Goal: Book appointment/travel/reservation

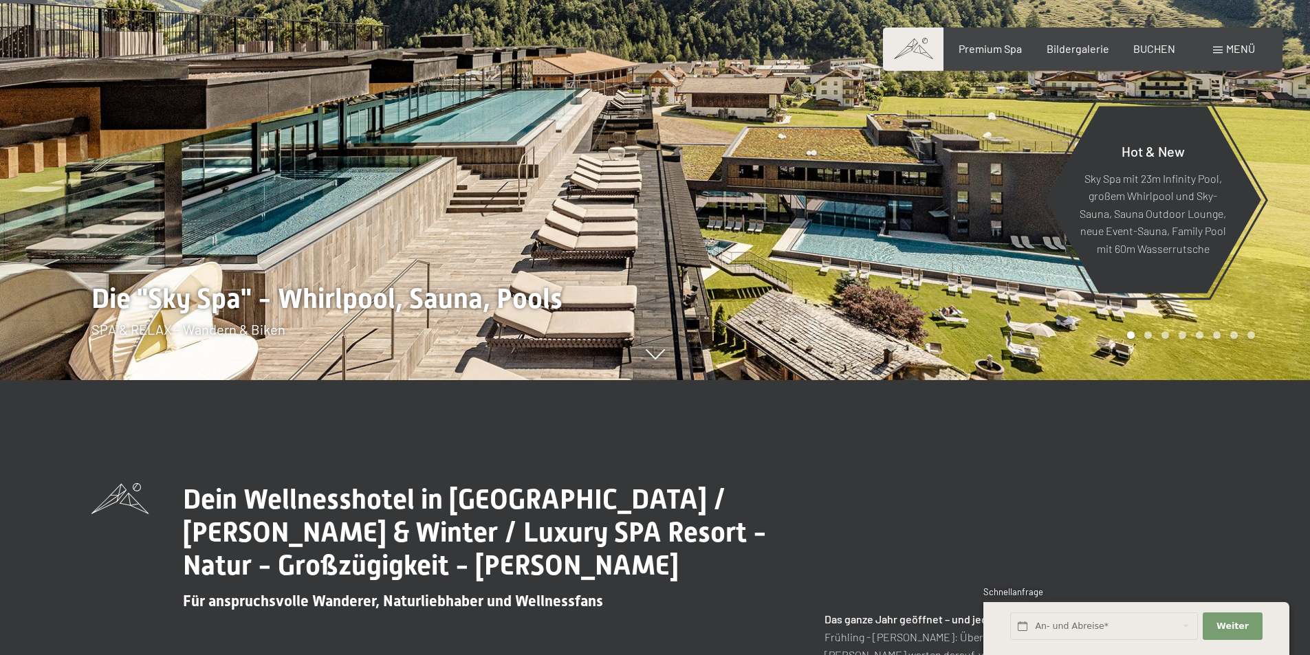
scroll to position [413, 0]
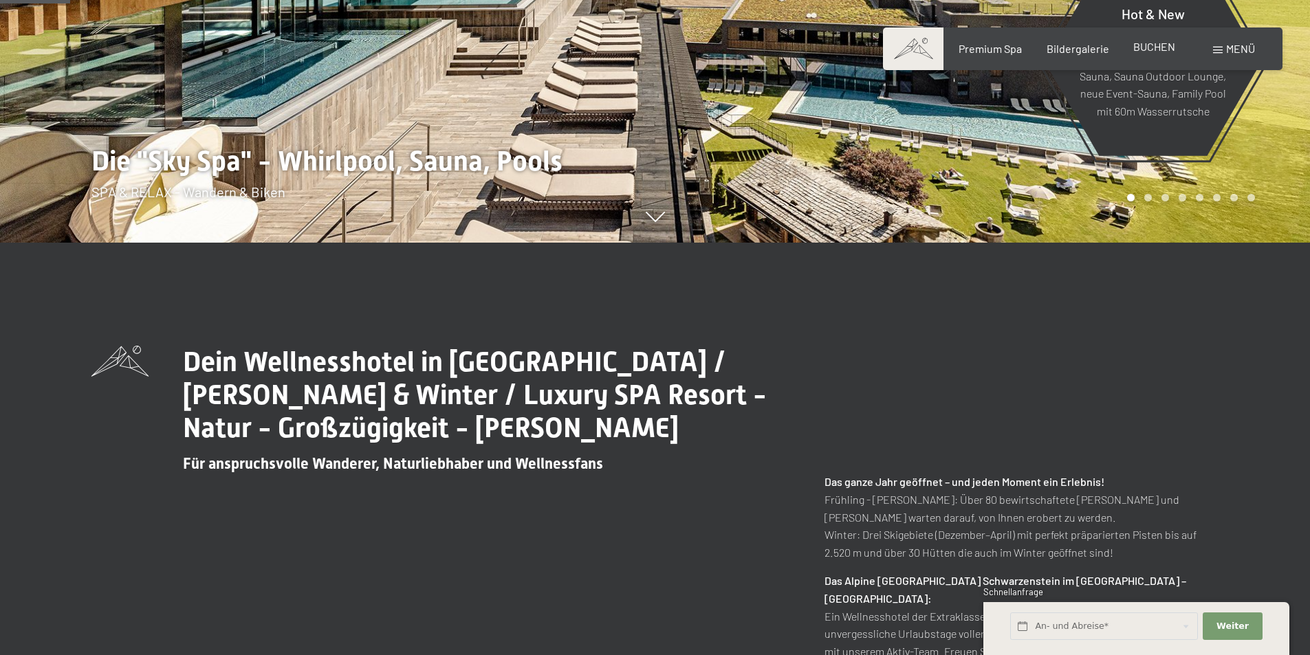
click at [1146, 51] on span "BUCHEN" at bounding box center [1154, 46] width 42 height 13
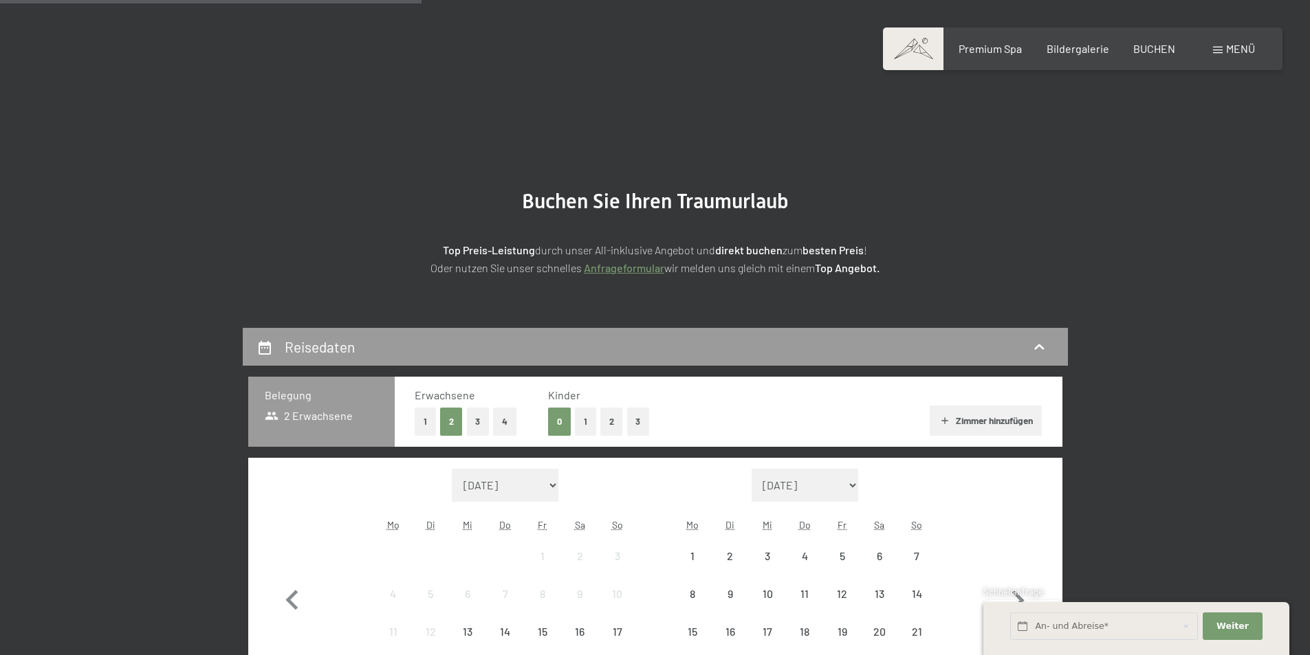
scroll to position [413, 0]
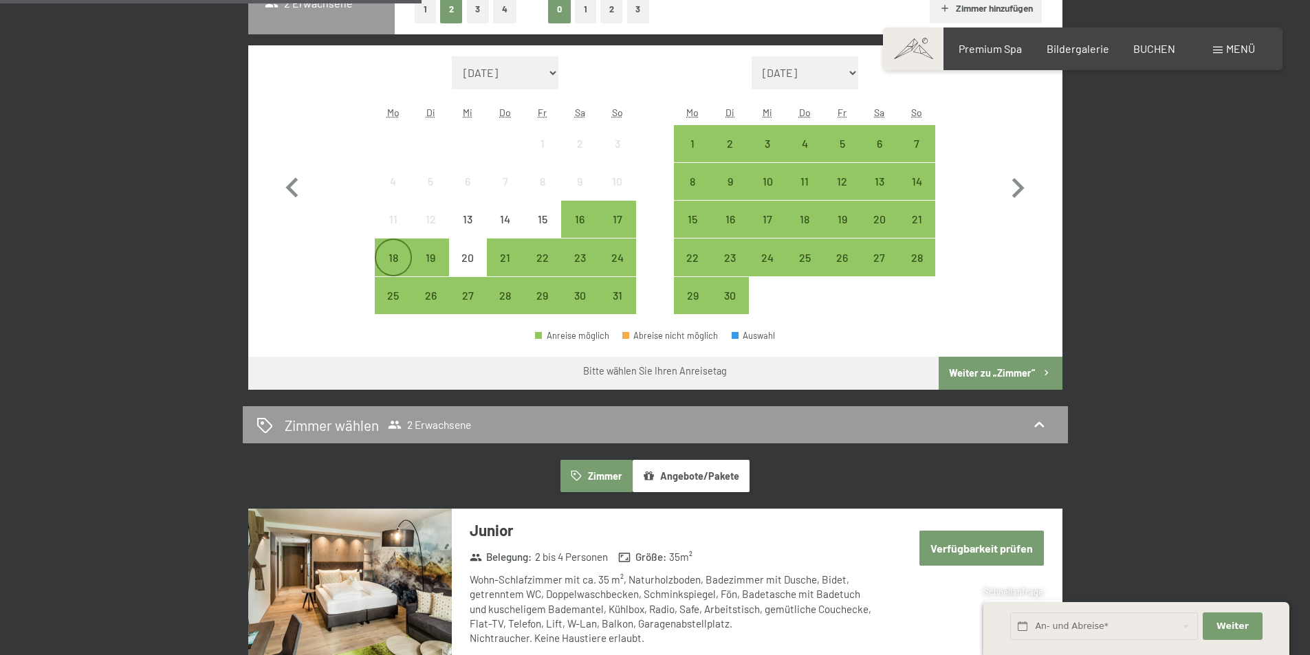
click at [404, 260] on div "18" at bounding box center [393, 269] width 34 height 34
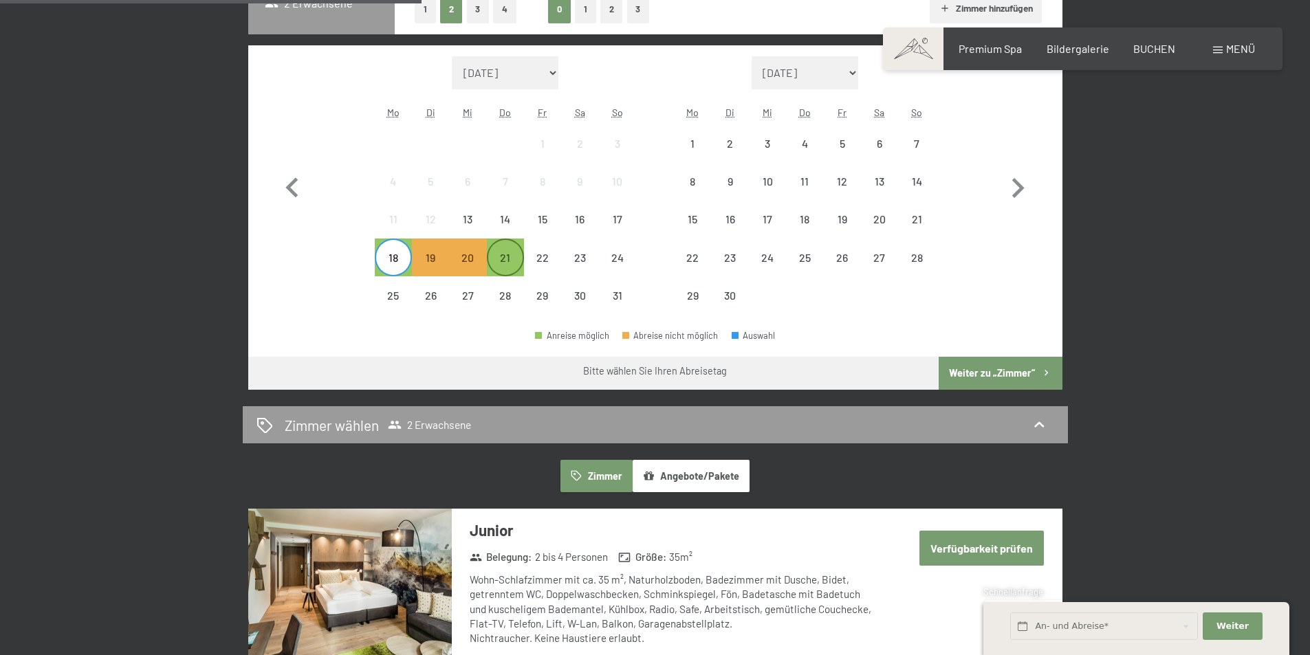
click at [513, 261] on div "21" at bounding box center [505, 269] width 34 height 34
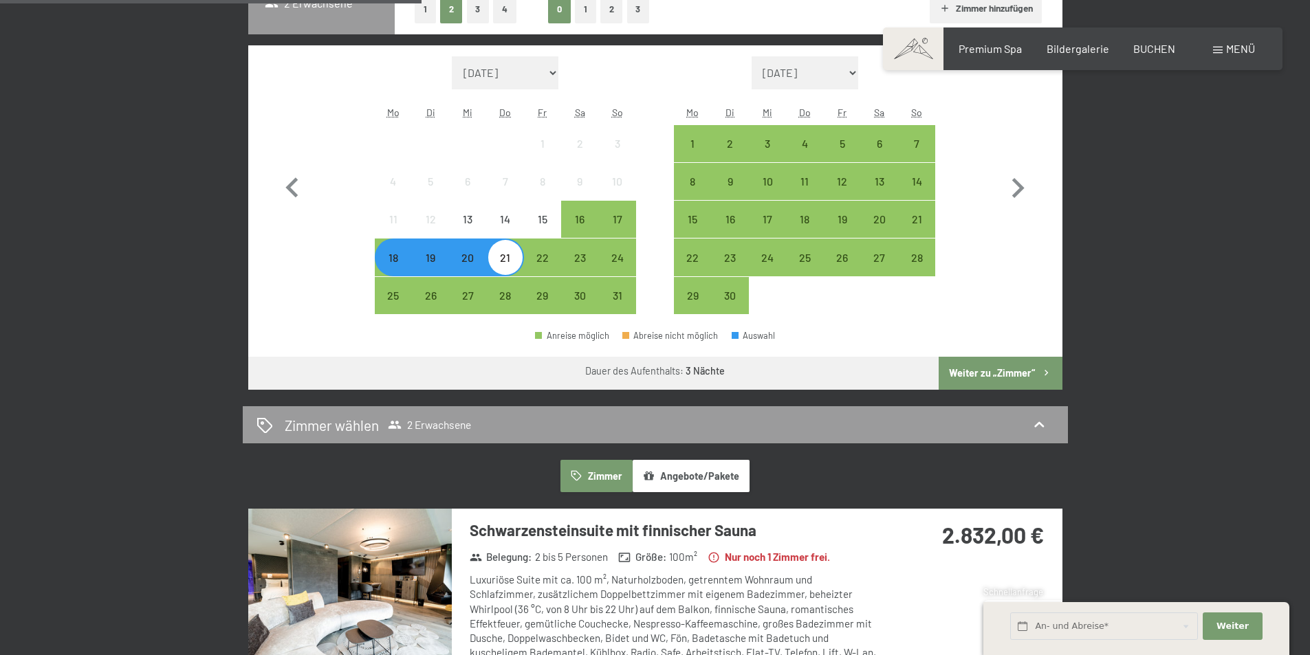
scroll to position [275, 0]
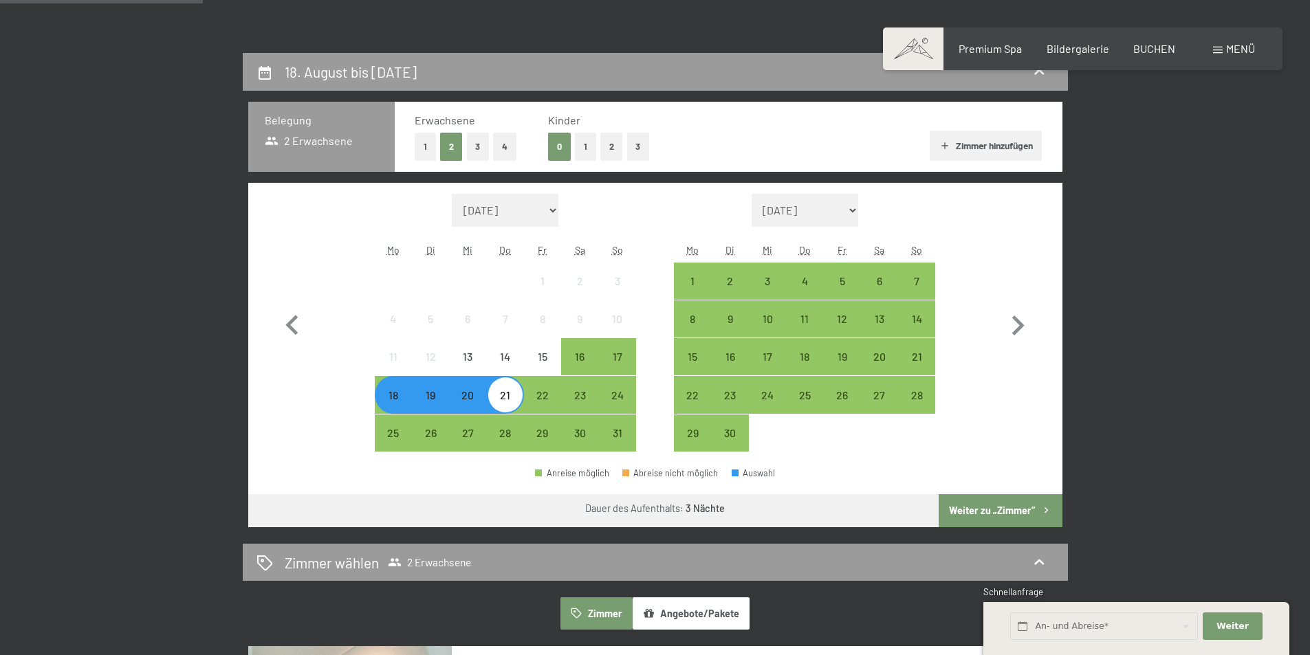
click at [603, 149] on button "2" at bounding box center [611, 147] width 23 height 28
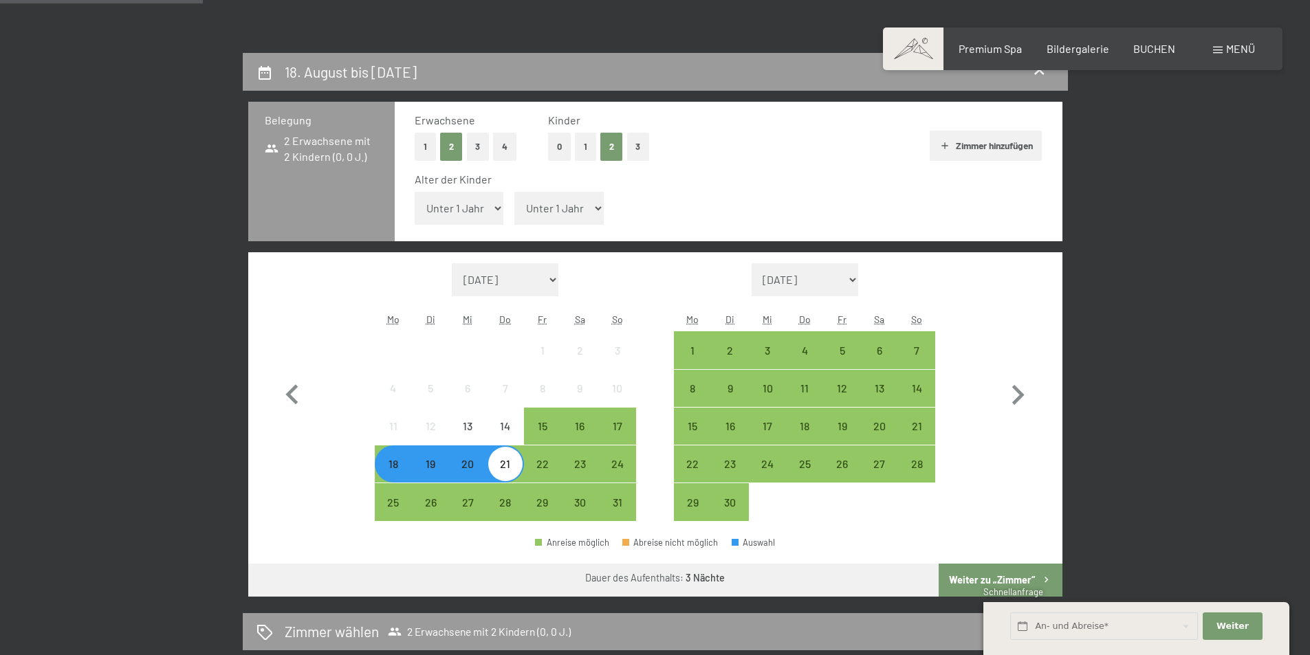
click at [501, 209] on select "Unter 1 Jahr 1 Jahr 2 Jahre 3 Jahre 4 Jahre 5 Jahre 6 Jahre 7 Jahre 8 Jahre 9 J…" at bounding box center [459, 208] width 89 height 33
select select "1"
click at [415, 192] on select "Unter 1 Jahr 1 Jahr 2 Jahre 3 Jahre 4 Jahre 5 Jahre 6 Jahre 7 Jahre 8 Jahre 9 J…" at bounding box center [459, 208] width 89 height 33
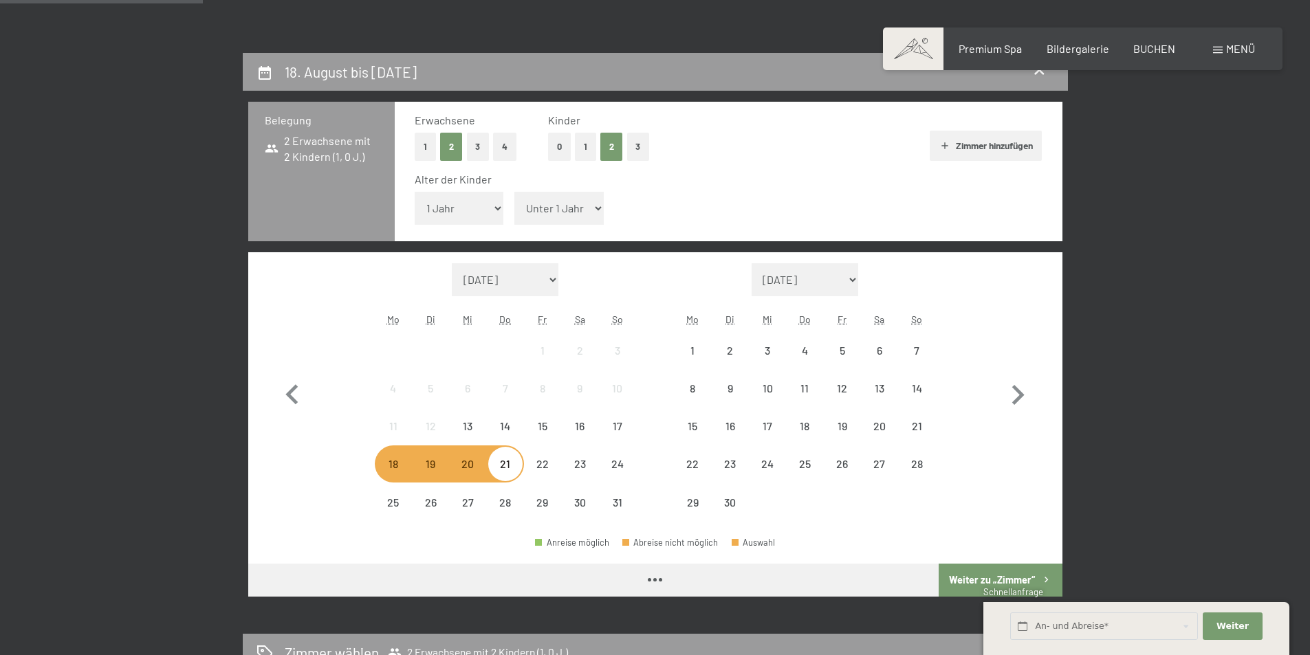
click at [533, 216] on select "Unter 1 Jahr 1 Jahr 2 Jahre 3 Jahre 4 Jahre 5 Jahre 6 Jahre 7 Jahre 8 Jahre 9 J…" at bounding box center [558, 208] width 89 height 33
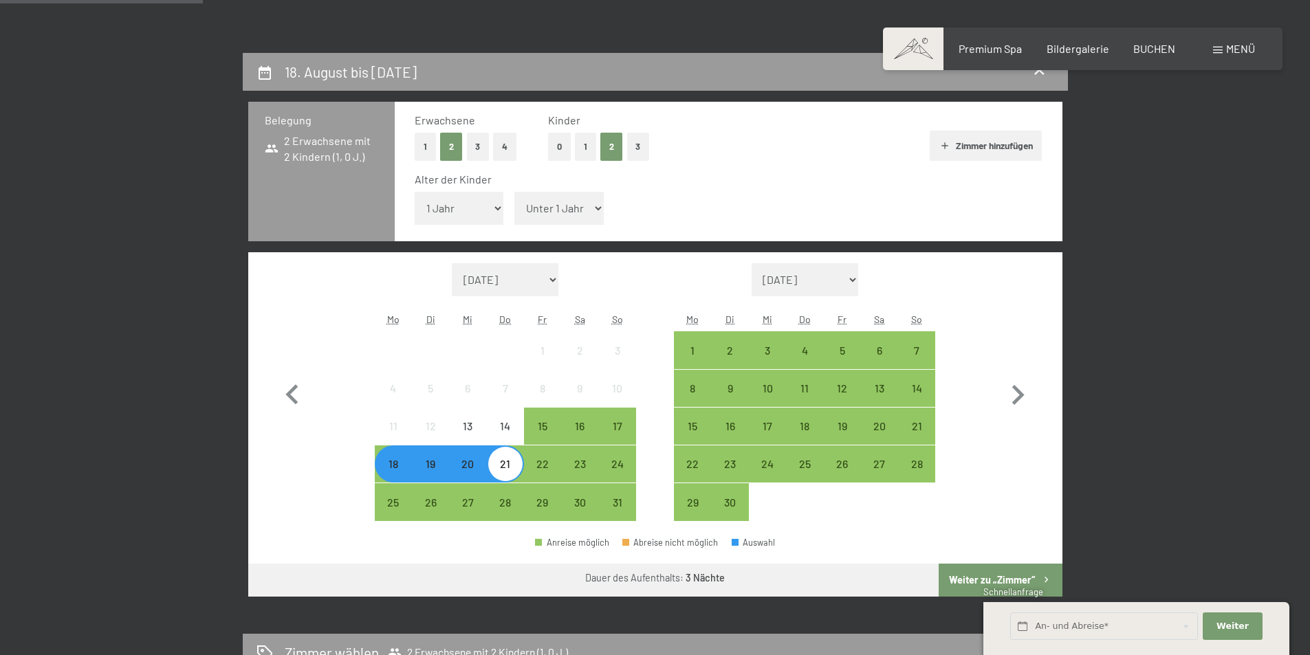
select select "5"
click at [514, 192] on select "Unter 1 Jahr 1 Jahr 2 Jahre 3 Jahre 4 Jahre 5 Jahre 6 Jahre 7 Jahre 8 Jahre 9 J…" at bounding box center [558, 208] width 89 height 33
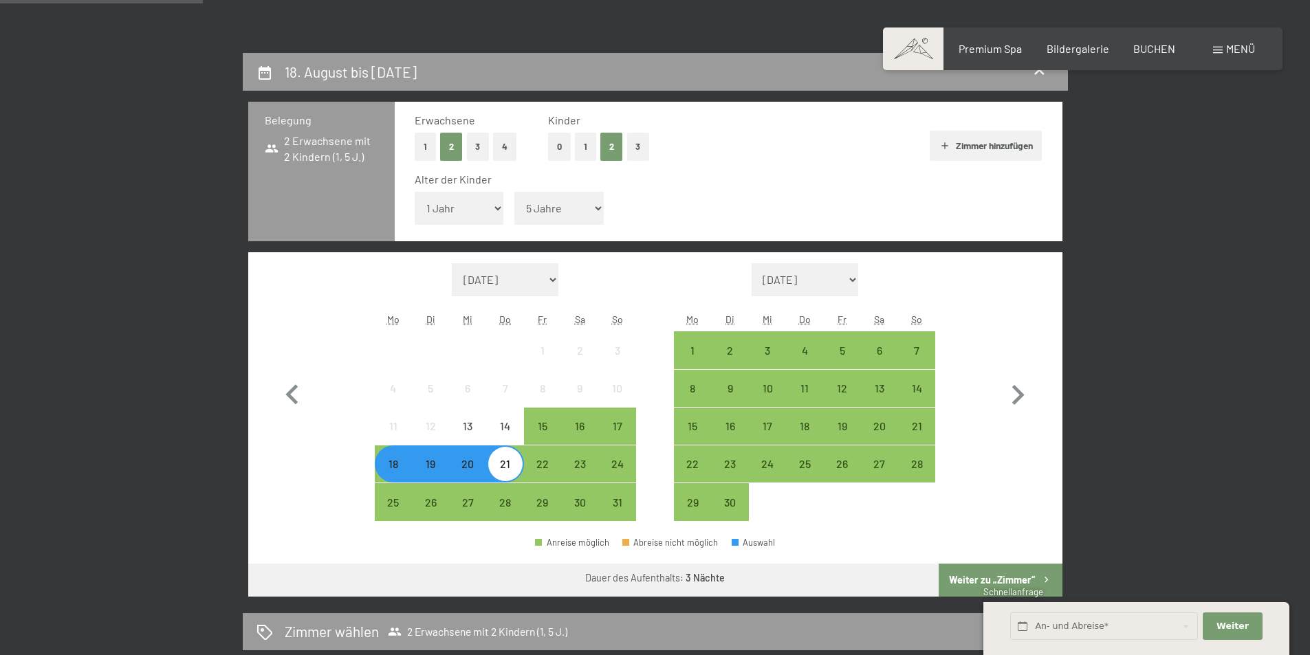
click at [1011, 573] on button "Weiter zu „Zimmer“" at bounding box center [1000, 580] width 123 height 33
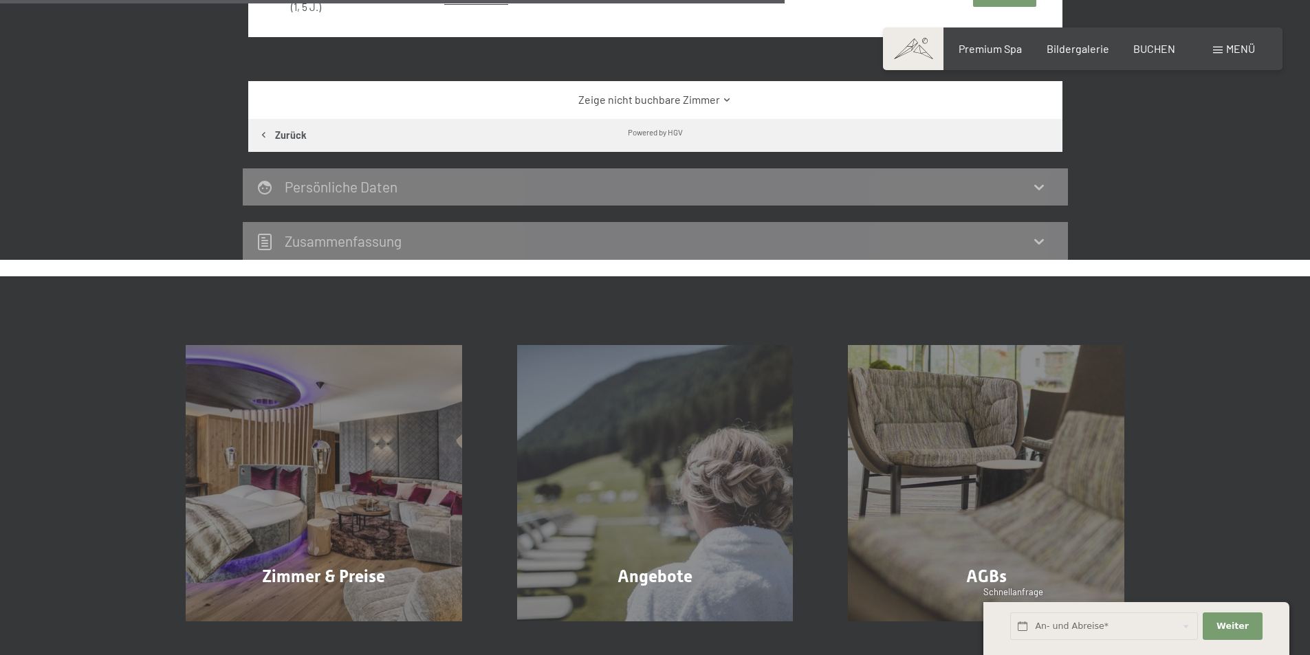
scroll to position [1222, 0]
